Goal: Check status

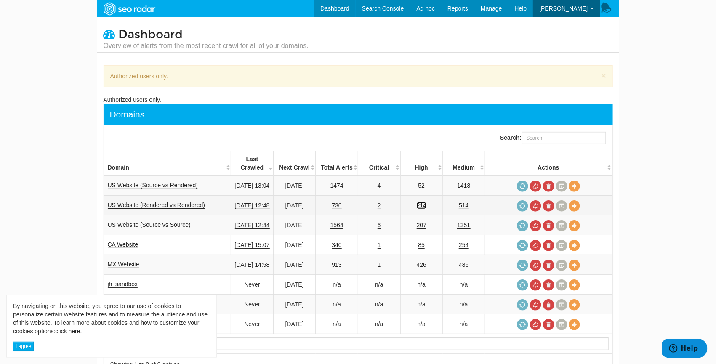
click at [426, 202] on link "214" at bounding box center [422, 205] width 10 height 7
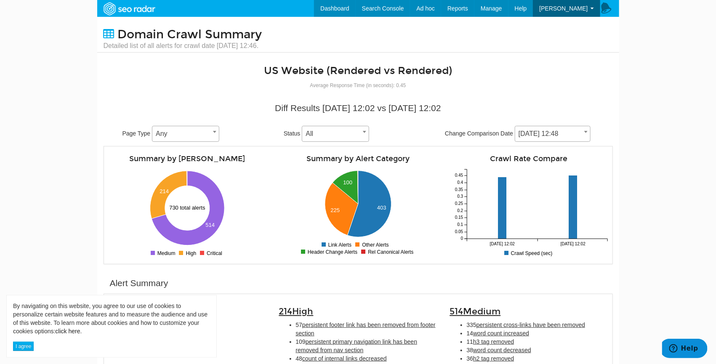
scroll to position [228, 0]
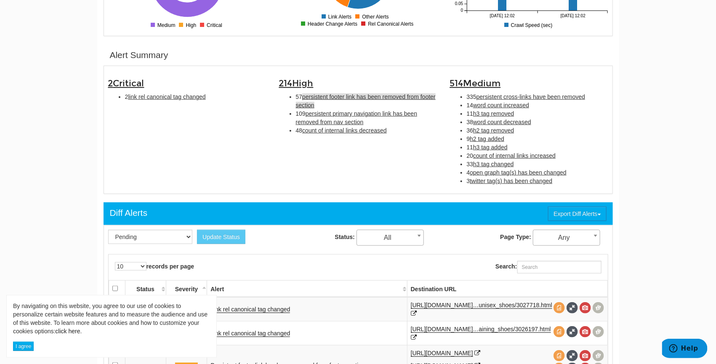
click at [405, 95] on span "persistent footer link has been removed from footer section" at bounding box center [366, 100] width 140 height 15
type input "persistent footer link has been removed from footer section"
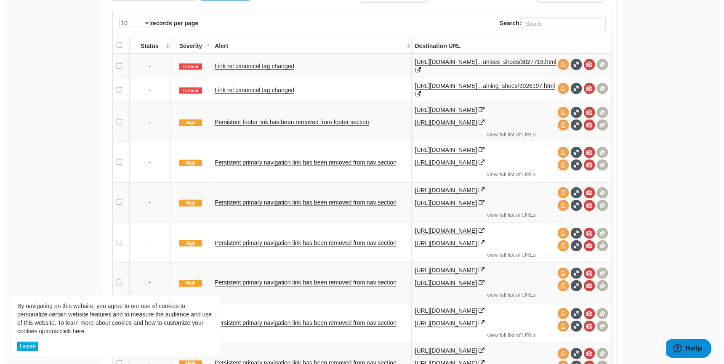
scroll to position [473, 0]
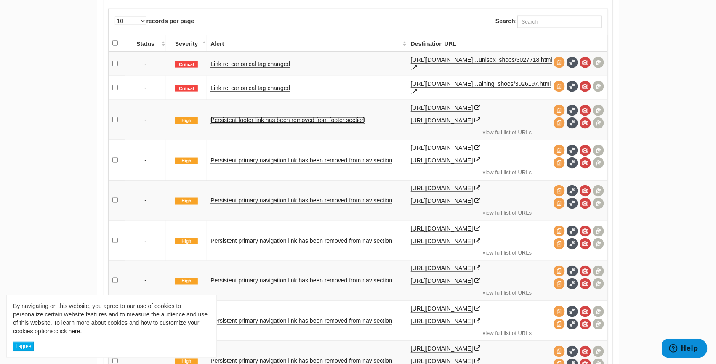
click at [321, 121] on link "Persistent footer link has been removed from footer section" at bounding box center [287, 120] width 154 height 7
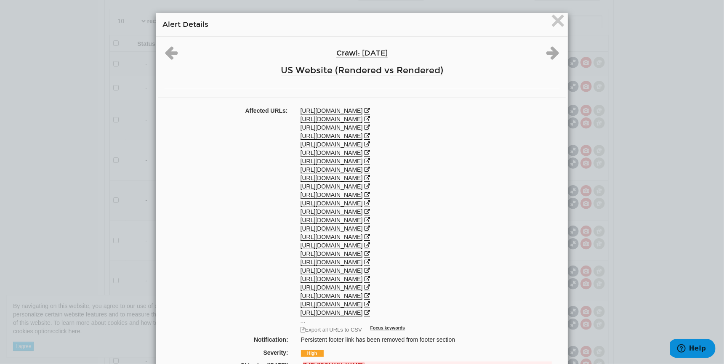
scroll to position [169, 0]
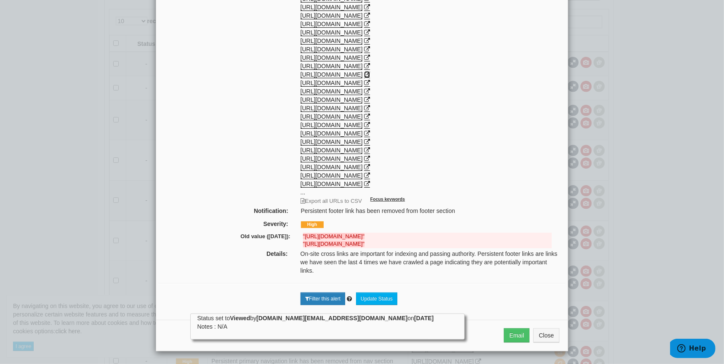
click at [370, 72] on icon at bounding box center [367, 75] width 6 height 6
